Goal: Transaction & Acquisition: Obtain resource

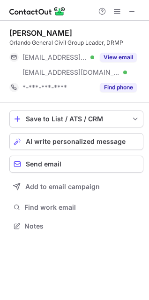
scroll to position [219, 149]
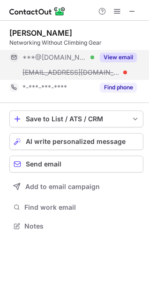
click at [117, 60] on button "View email" at bounding box center [118, 57] width 37 height 9
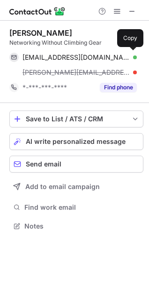
click at [44, 59] on span "karinleissing@gmail.com" at bounding box center [77, 57] width 108 height 8
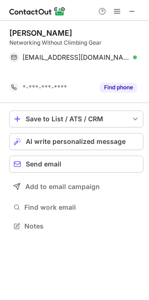
scroll to position [204, 149]
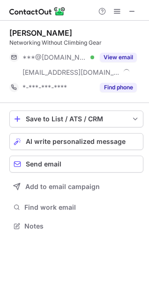
scroll to position [219, 149]
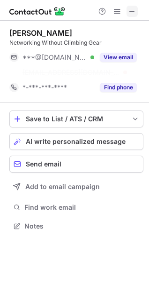
click at [133, 10] on span at bounding box center [133, 12] width 8 height 8
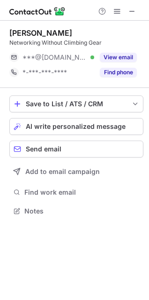
scroll to position [204, 149]
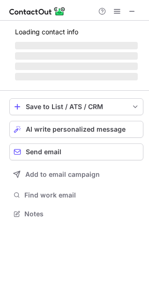
scroll to position [4, 4]
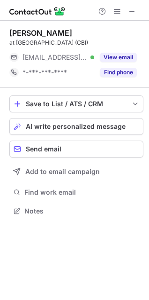
drag, startPoint x: 134, startPoint y: 8, endPoint x: 127, endPoint y: 0, distance: 10.7
click at [134, 8] on span at bounding box center [133, 12] width 8 height 8
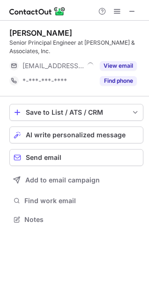
scroll to position [212, 149]
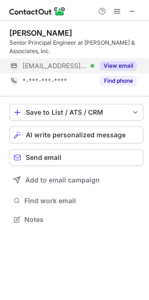
click at [75, 71] on div "***@kittelson.com Verified" at bounding box center [51, 65] width 85 height 15
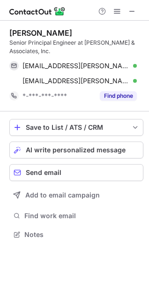
scroll to position [227, 149]
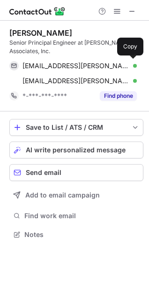
click at [62, 67] on span "wwalker@kittelson.com" at bounding box center [77, 66] width 108 height 8
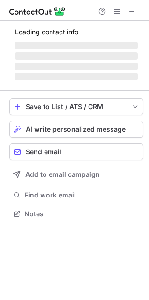
scroll to position [212, 149]
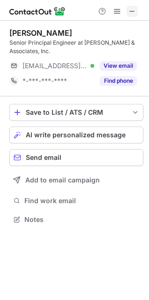
click at [132, 8] on span at bounding box center [133, 12] width 8 height 8
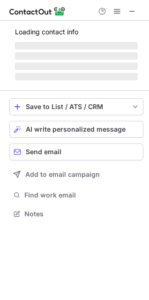
scroll to position [4, 4]
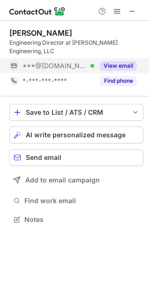
click at [130, 61] on button "View email" at bounding box center [118, 65] width 37 height 9
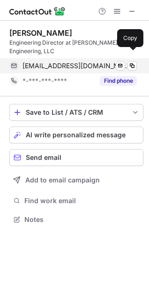
click at [74, 62] on span "joseanrt@icloud.com" at bounding box center [77, 66] width 108 height 8
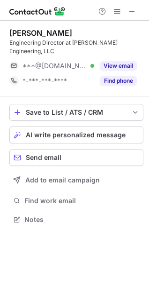
scroll to position [4, 4]
click at [133, 8] on span at bounding box center [133, 12] width 8 height 8
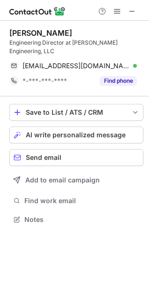
scroll to position [204, 149]
click at [132, 13] on span at bounding box center [133, 12] width 8 height 8
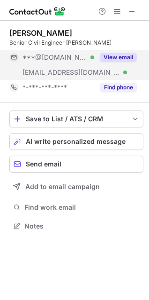
scroll to position [219, 149]
click at [112, 58] on button "View email" at bounding box center [118, 57] width 37 height 9
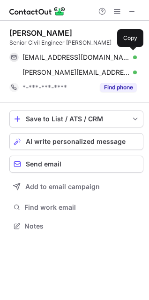
click at [54, 58] on span "jcurley159@gmail.com" at bounding box center [77, 57] width 108 height 8
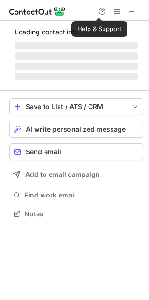
scroll to position [219, 149]
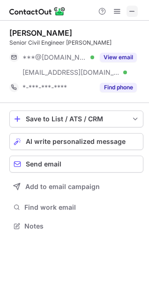
click at [132, 11] on span at bounding box center [133, 12] width 8 height 8
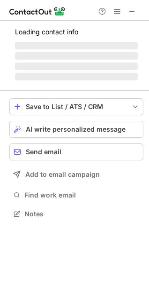
scroll to position [227, 149]
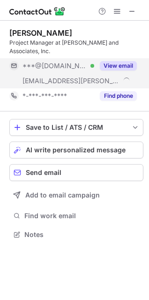
click at [118, 62] on button "View email" at bounding box center [118, 65] width 37 height 9
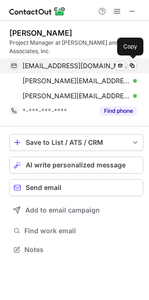
click at [63, 64] on span "carlosperero@gmail.com" at bounding box center [77, 66] width 108 height 8
click at [56, 66] on span "carlosperero@gmail.com" at bounding box center [77, 66] width 108 height 8
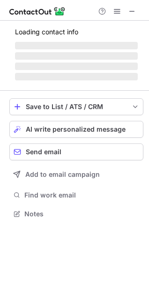
scroll to position [227, 149]
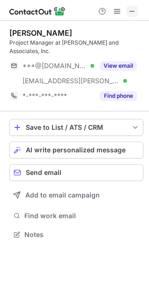
drag, startPoint x: 134, startPoint y: 7, endPoint x: 129, endPoint y: 7, distance: 5.2
click at [133, 8] on span at bounding box center [133, 12] width 8 height 8
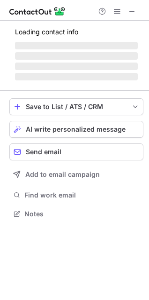
scroll to position [219, 149]
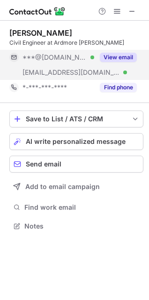
click at [120, 59] on button "View email" at bounding box center [118, 57] width 37 height 9
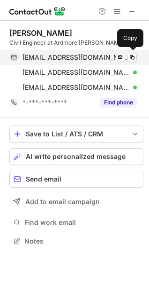
scroll to position [234, 149]
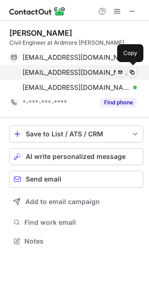
click at [70, 72] on span "gmartinez1420@hotmail.com" at bounding box center [77, 72] width 108 height 8
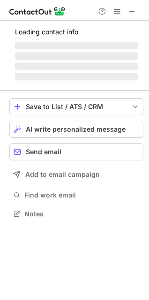
scroll to position [219, 149]
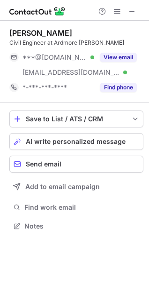
drag, startPoint x: 131, startPoint y: 8, endPoint x: 70, endPoint y: 0, distance: 61.6
click at [131, 8] on span at bounding box center [133, 12] width 8 height 8
